Goal: Check status: Check status

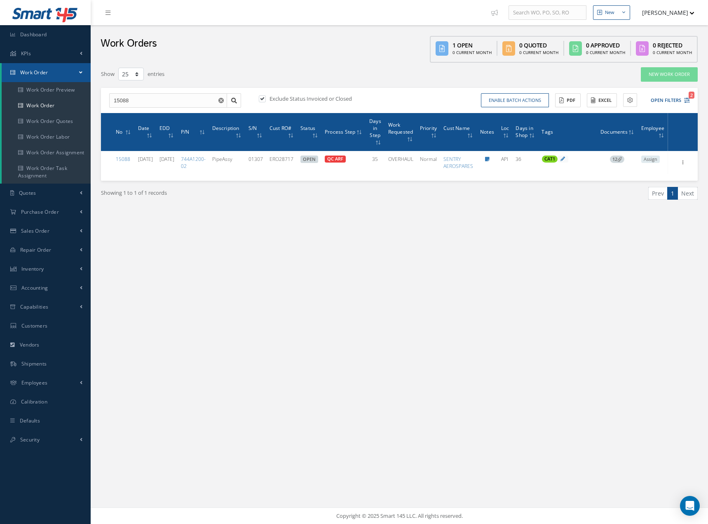
select select "25"
drag, startPoint x: 149, startPoint y: 100, endPoint x: 99, endPoint y: 96, distance: 50.9
click at [101, 101] on div "Filters WO Number 15088 Part Number Description Serial Number BALANCE BENCH CHE…" at bounding box center [399, 144] width 609 height 154
type input "15181"
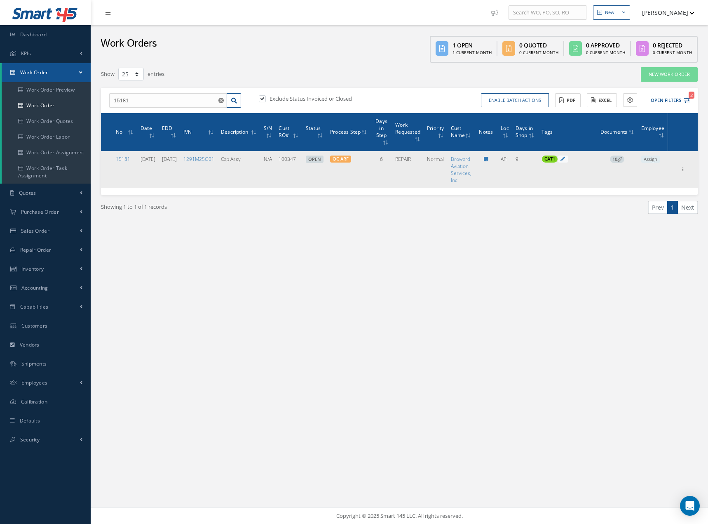
click at [617, 160] on span "10" at bounding box center [617, 158] width 14 height 7
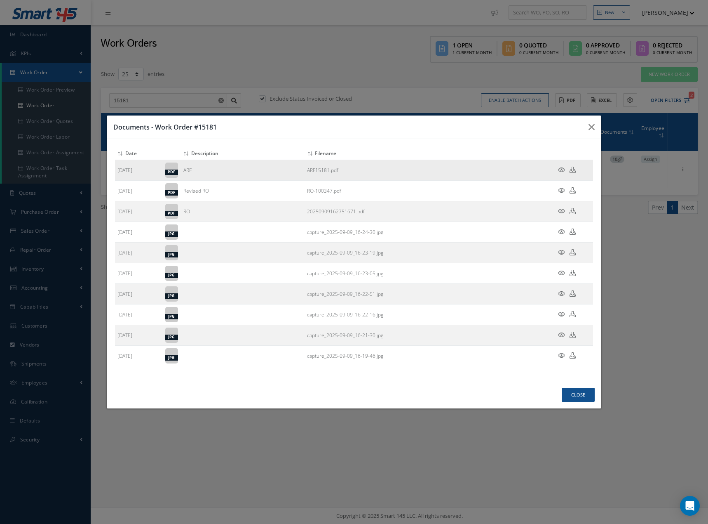
click at [560, 166] on td at bounding box center [568, 170] width 49 height 21
click at [560, 168] on icon at bounding box center [561, 170] width 7 height 6
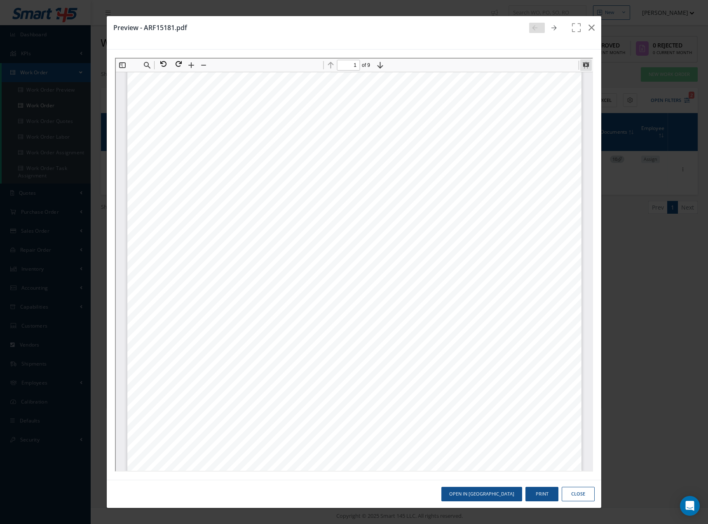
drag, startPoint x: 583, startPoint y: 64, endPoint x: 700, endPoint y: 172, distance: 159.6
click at [584, 64] on button at bounding box center [585, 65] width 12 height 12
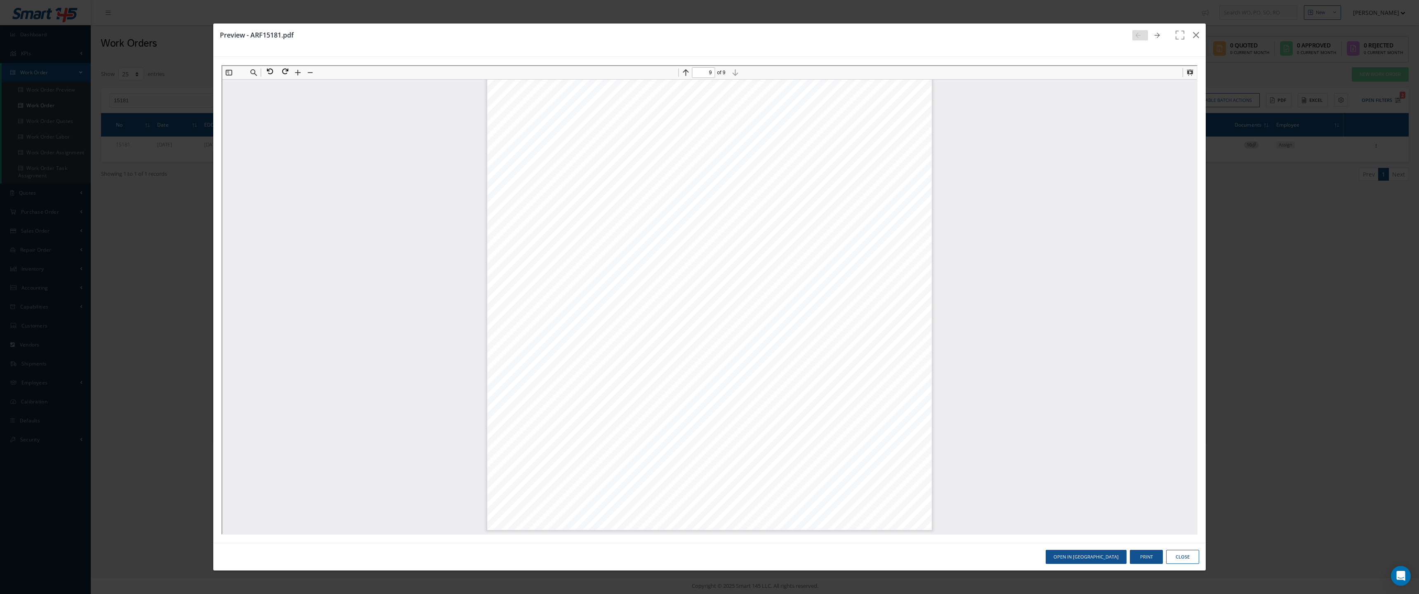
scroll to position [16093, 0]
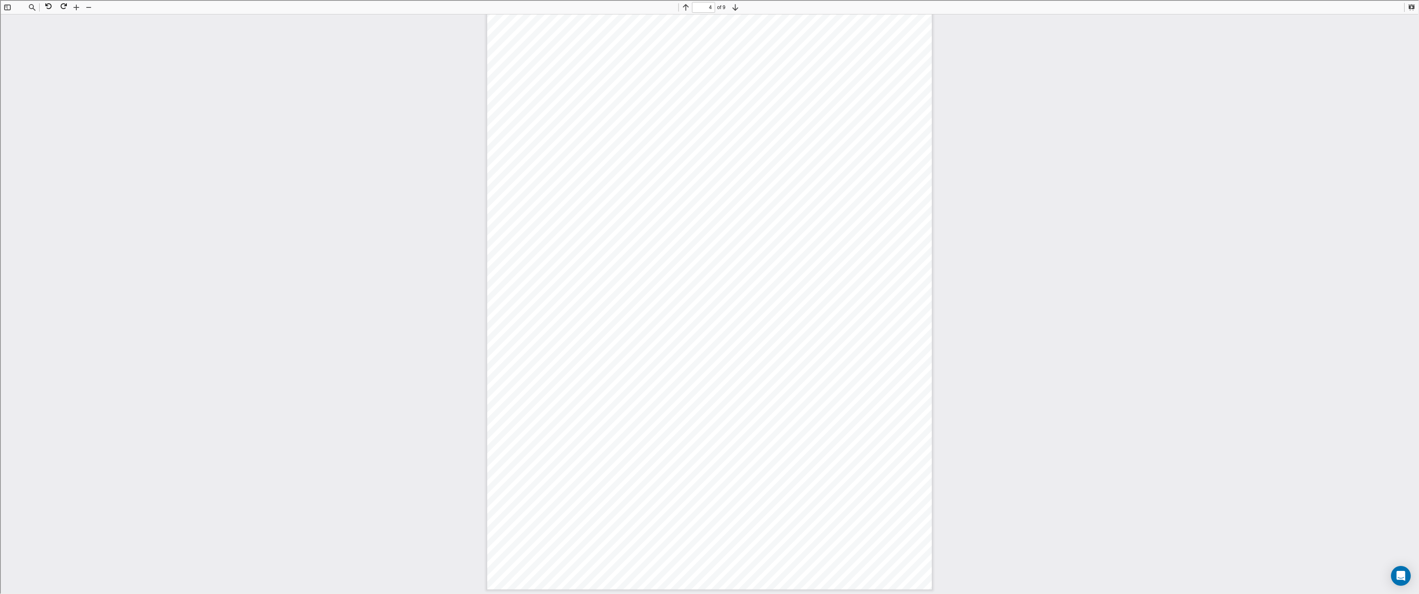
type input "3"
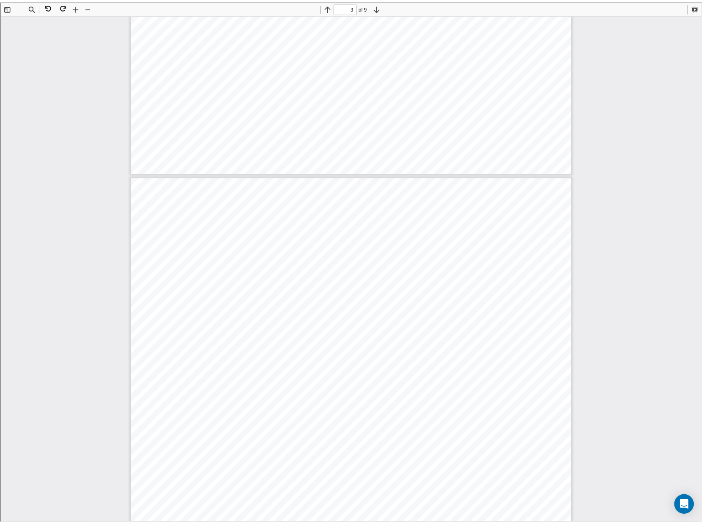
scroll to position [1225, 0]
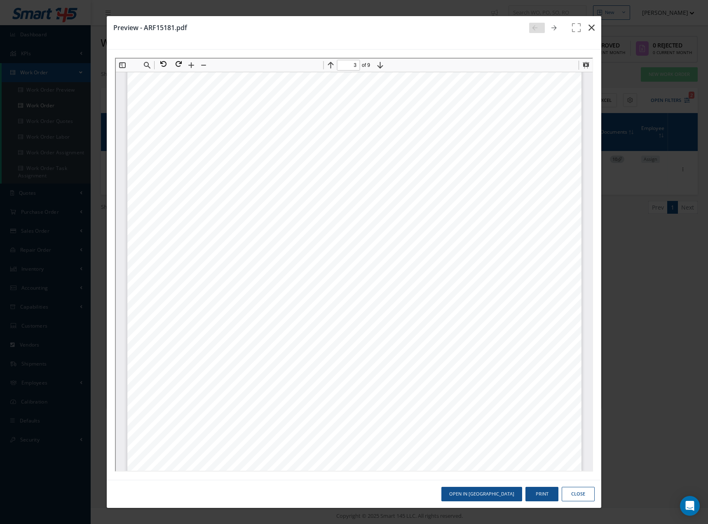
click at [593, 28] on icon "button" at bounding box center [592, 28] width 6 height 10
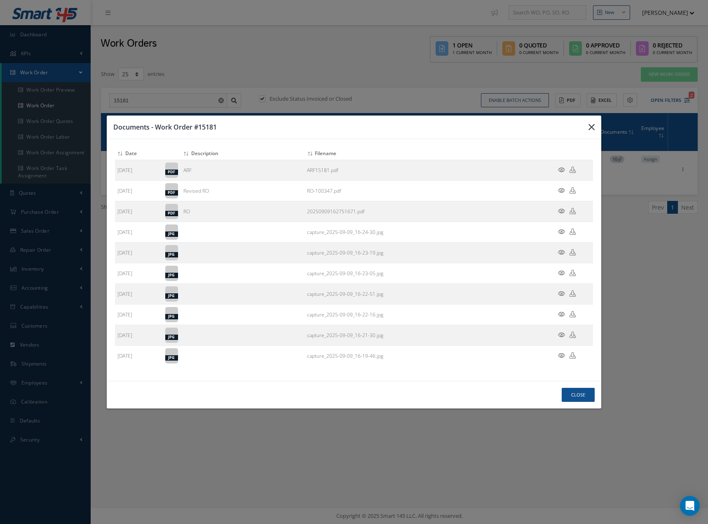
click at [591, 126] on icon "button" at bounding box center [592, 127] width 6 height 10
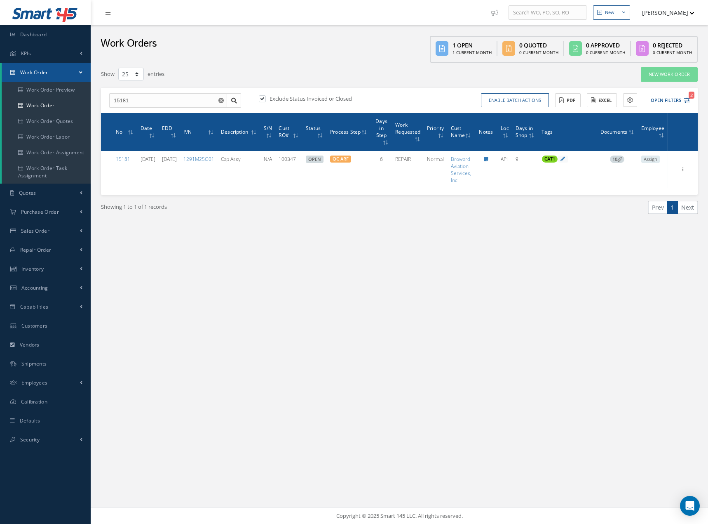
click at [223, 102] on use "Reset" at bounding box center [221, 100] width 5 height 5
